Goal: Ask a question

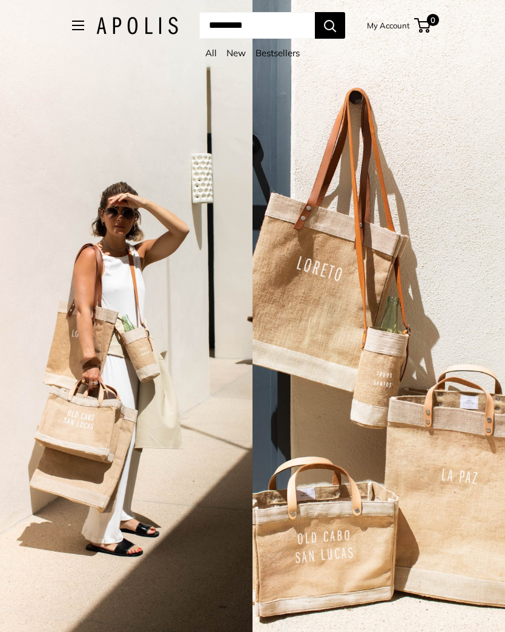
click at [215, 27] on input "Search..." at bounding box center [257, 25] width 116 height 27
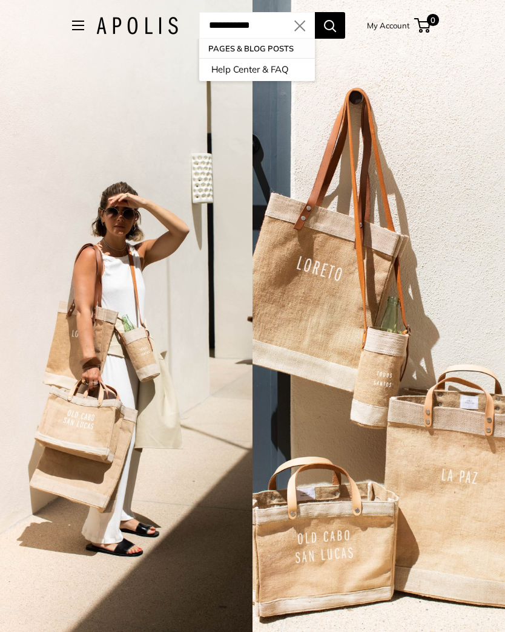
type input "**********"
click at [342, 25] on button "Search" at bounding box center [330, 25] width 30 height 27
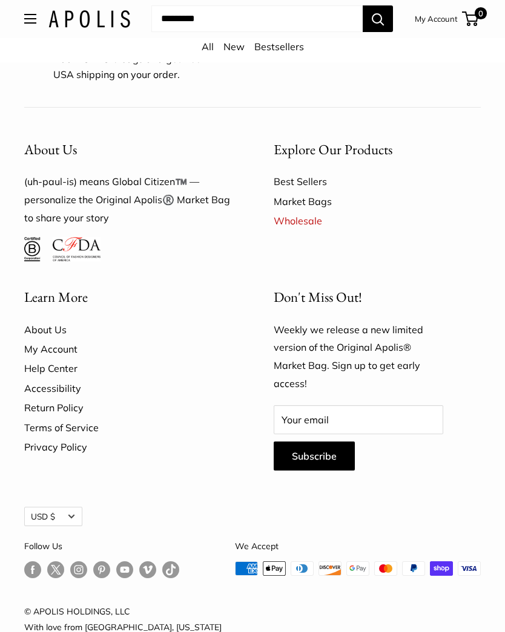
scroll to position [502, 0]
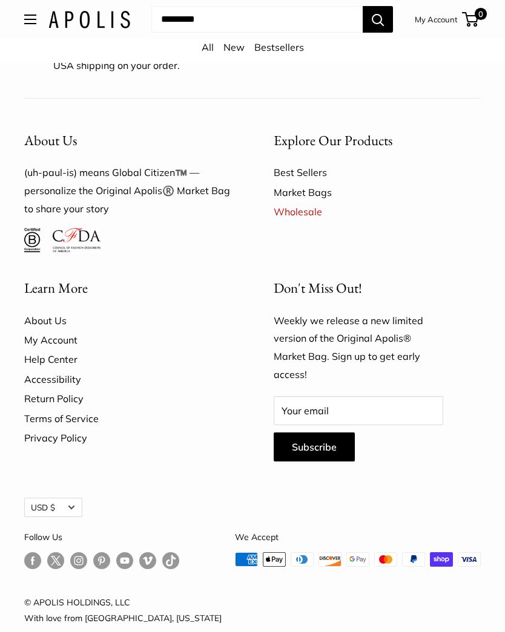
click at [38, 350] on link "Help Center" at bounding box center [127, 359] width 207 height 19
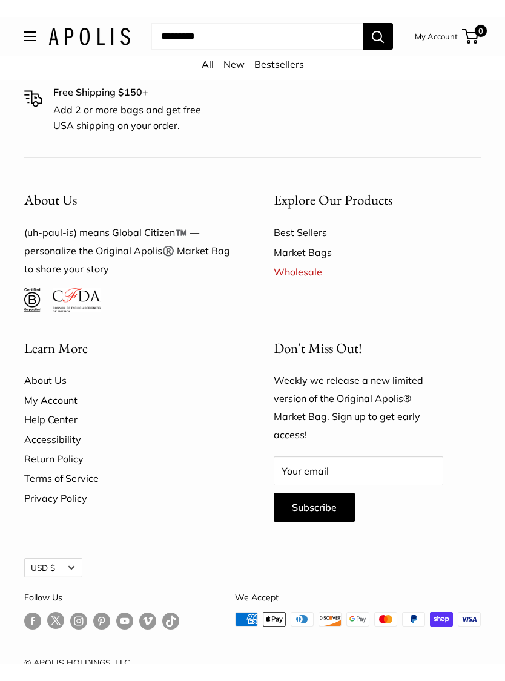
scroll to position [2353, 0]
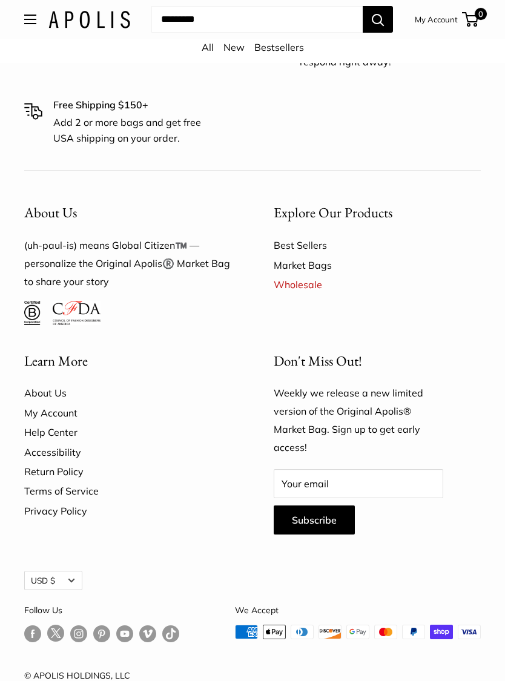
click at [31, 422] on link "Help Center" at bounding box center [127, 431] width 207 height 19
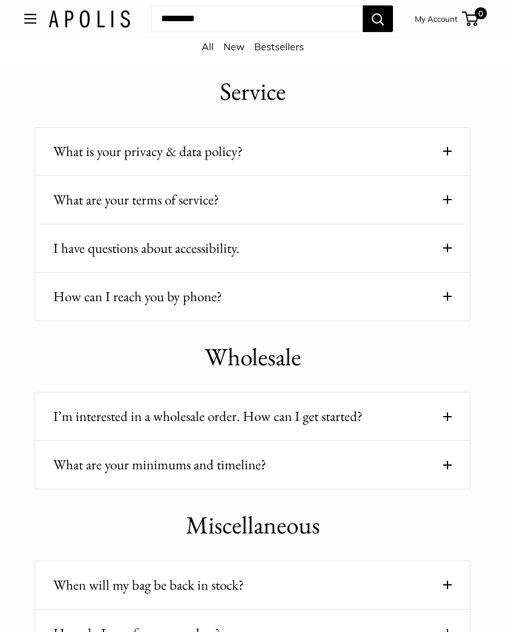
click at [76, 291] on button "How can I reach you by phone?" at bounding box center [252, 298] width 398 height 24
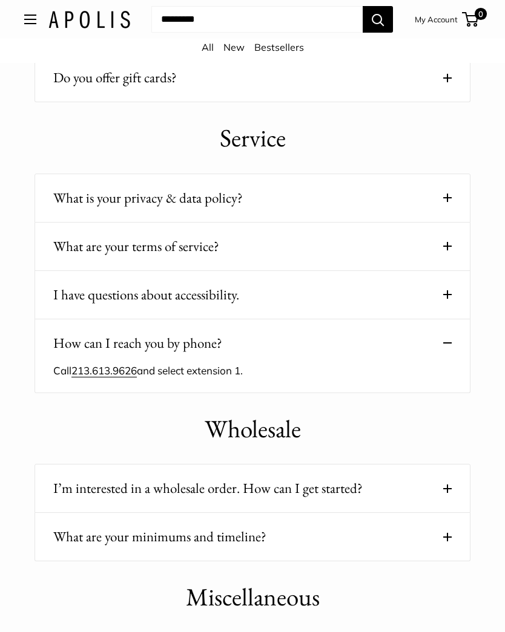
scroll to position [1145, 0]
click at [47, 421] on h1 "Wholesale" at bounding box center [252, 430] width 436 height 36
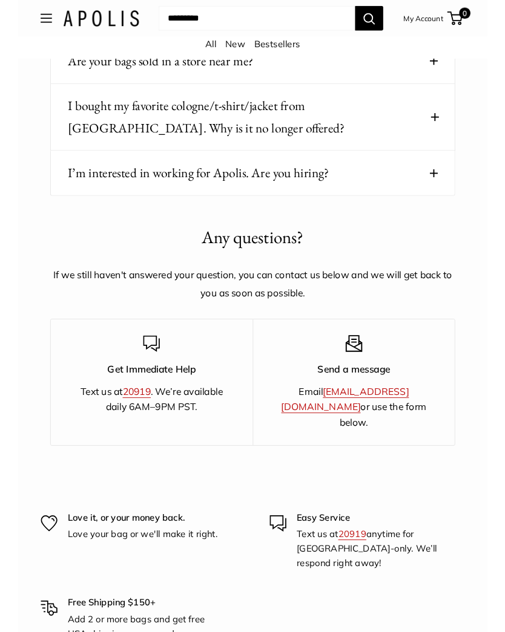
scroll to position [1883, 0]
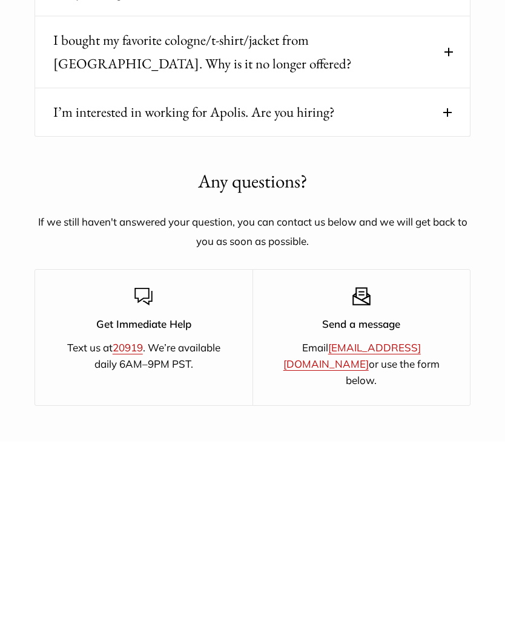
scroll to position [1883, 0]
